Goal: Task Accomplishment & Management: Manage account settings

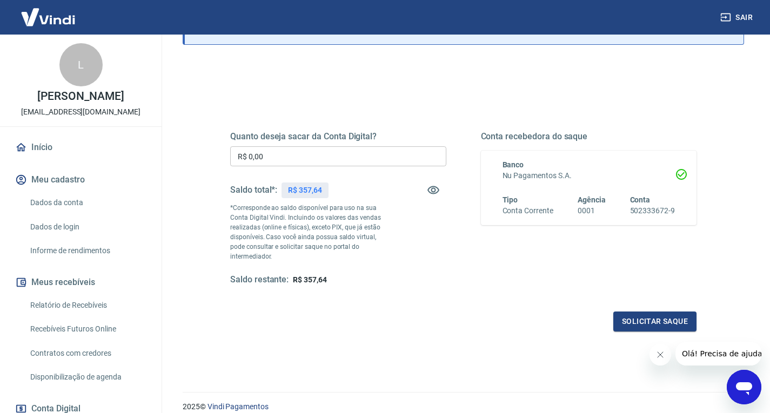
scroll to position [67, 0]
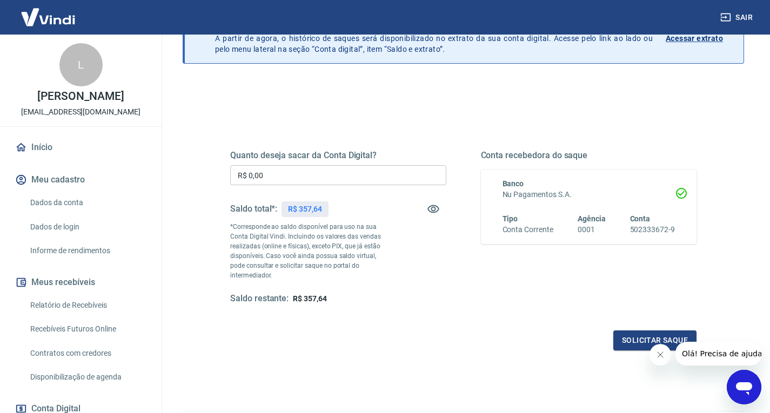
click at [300, 174] on input "R$ 0,00" at bounding box center [338, 175] width 216 height 20
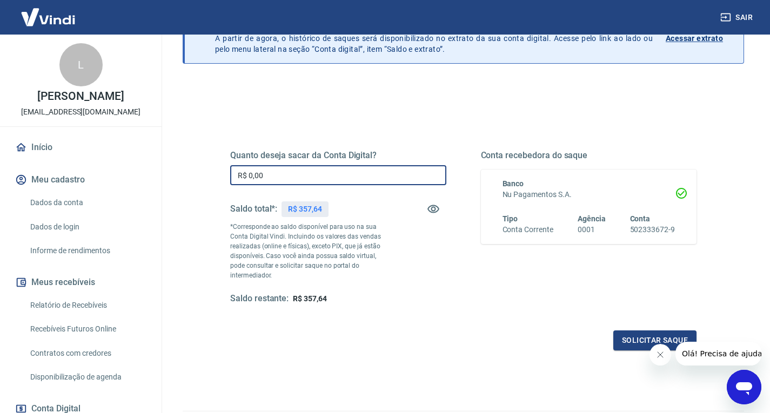
click at [300, 174] on input "R$ 0,00" at bounding box center [338, 175] width 216 height 20
click at [300, 172] on input "R$ 0,00" at bounding box center [338, 175] width 216 height 20
click at [299, 171] on input "R$ 0,00" at bounding box center [338, 175] width 216 height 20
click at [297, 171] on input "R$ 0,00" at bounding box center [338, 175] width 216 height 20
type input "R$ 357,64"
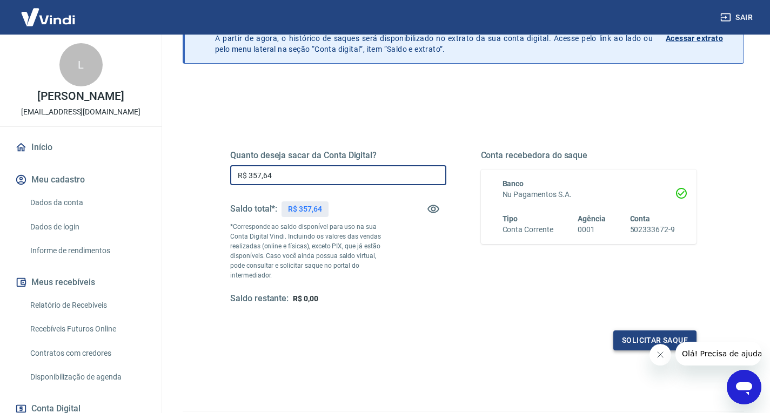
click at [689, 331] on button "Solicitar saque" at bounding box center [654, 341] width 83 height 20
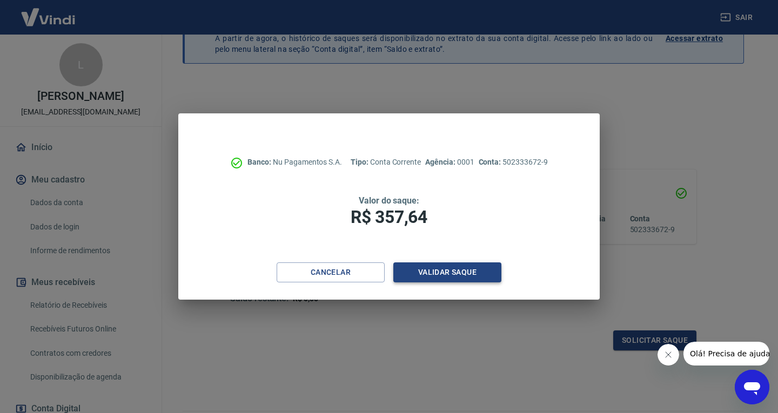
click at [448, 273] on button "Validar saque" at bounding box center [447, 273] width 108 height 20
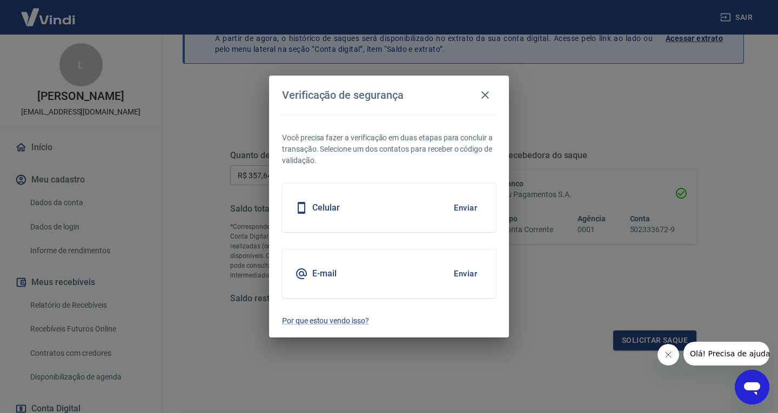
click at [453, 274] on button "Enviar" at bounding box center [465, 274] width 35 height 23
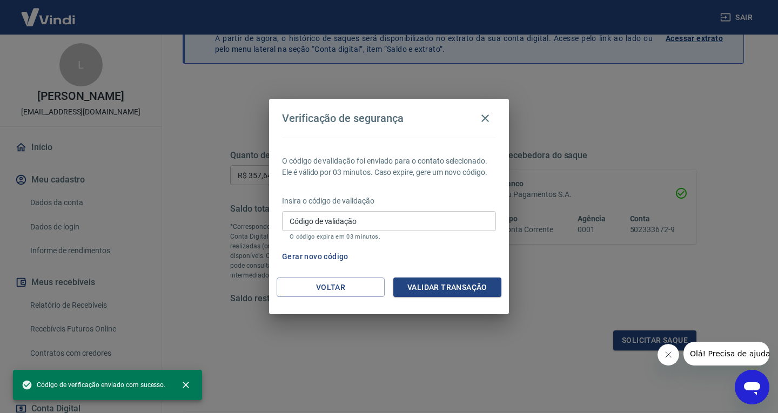
click at [353, 224] on div "Código de validação Código de validação O código expira em 03 minutos." at bounding box center [389, 225] width 214 height 29
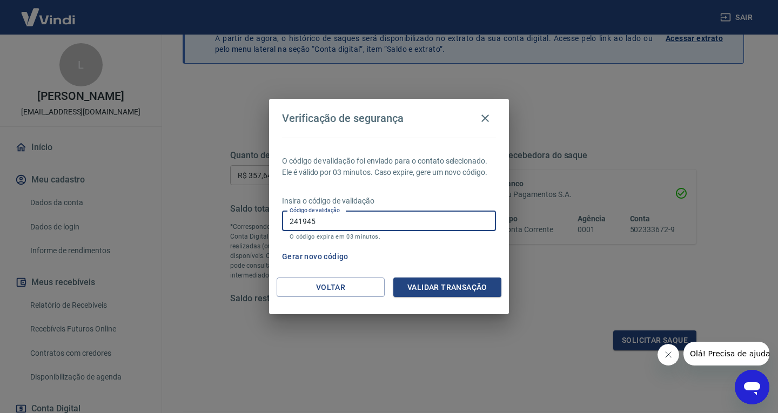
type input "241945"
click at [464, 288] on button "Validar transação" at bounding box center [447, 288] width 108 height 20
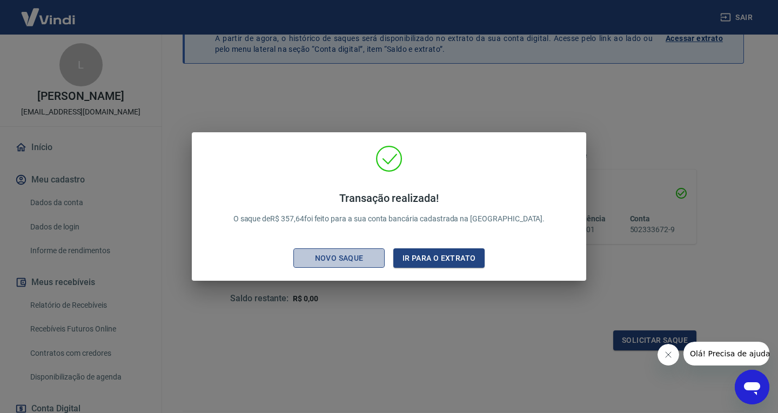
click at [355, 254] on div "Novo saque" at bounding box center [339, 259] width 75 height 14
